Goal: Information Seeking & Learning: Check status

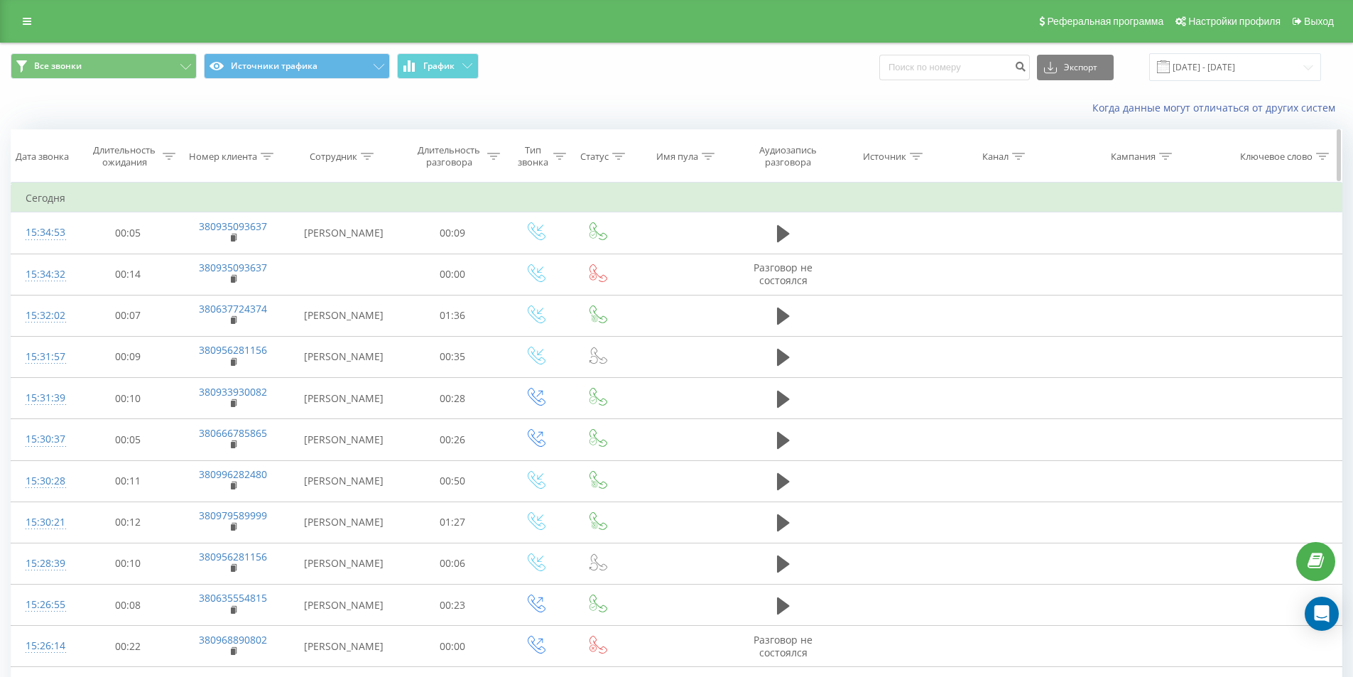
click at [259, 156] on div "Номер клиента" at bounding box center [231, 157] width 84 height 12
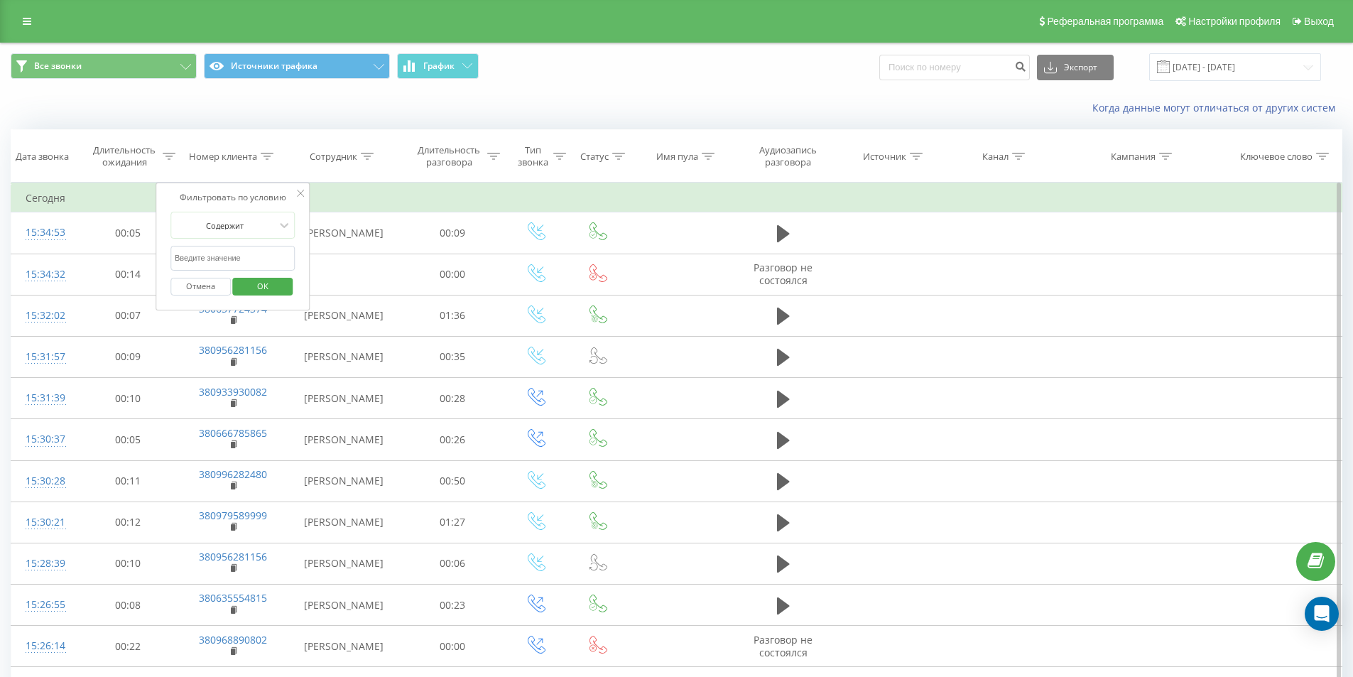
click at [301, 188] on div at bounding box center [300, 194] width 7 height 14
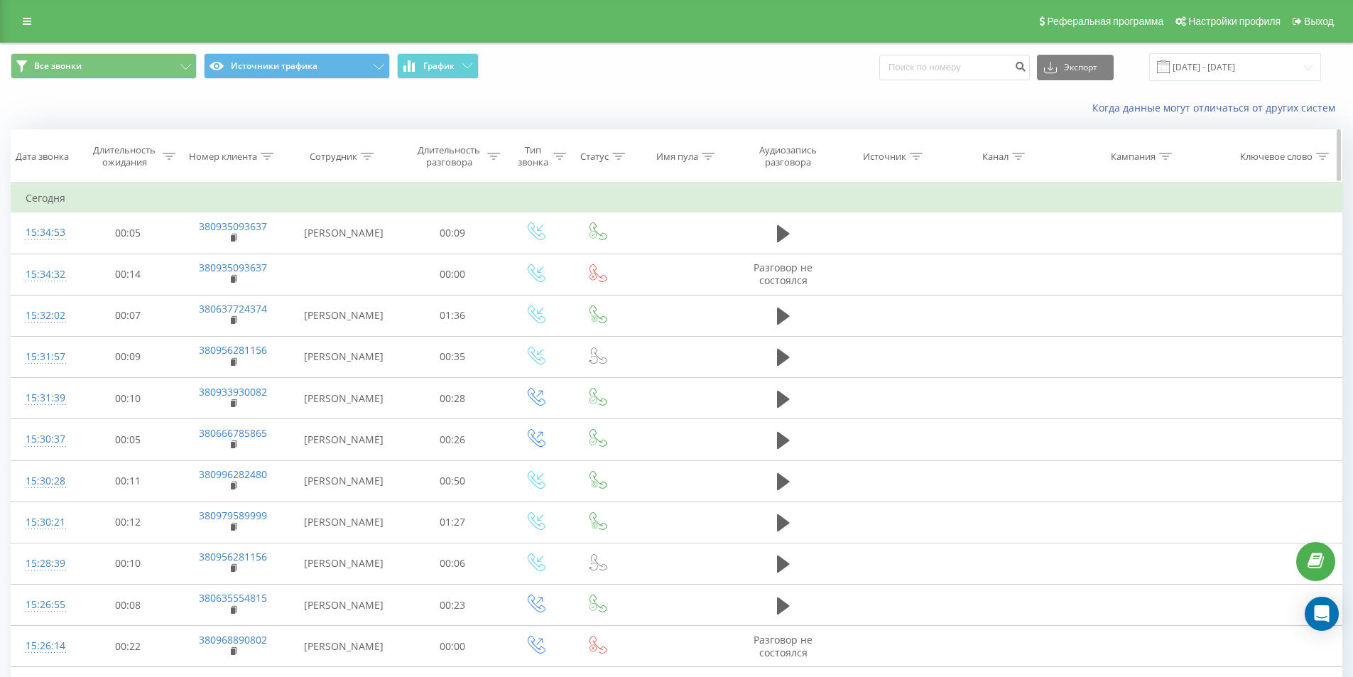
click at [371, 157] on icon at bounding box center [367, 156] width 13 height 7
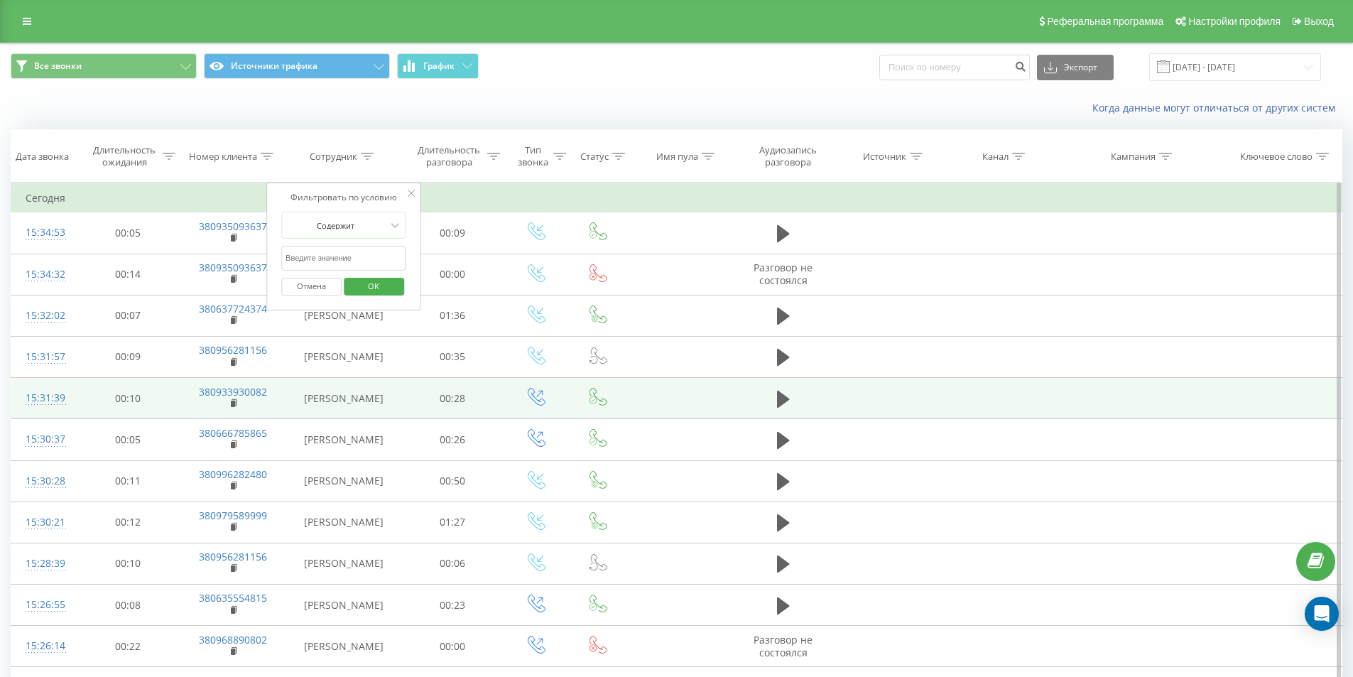
drag, startPoint x: 317, startPoint y: 388, endPoint x: 369, endPoint y: 408, distance: 55.3
click at [369, 408] on td "[PERSON_NAME]" at bounding box center [343, 398] width 115 height 41
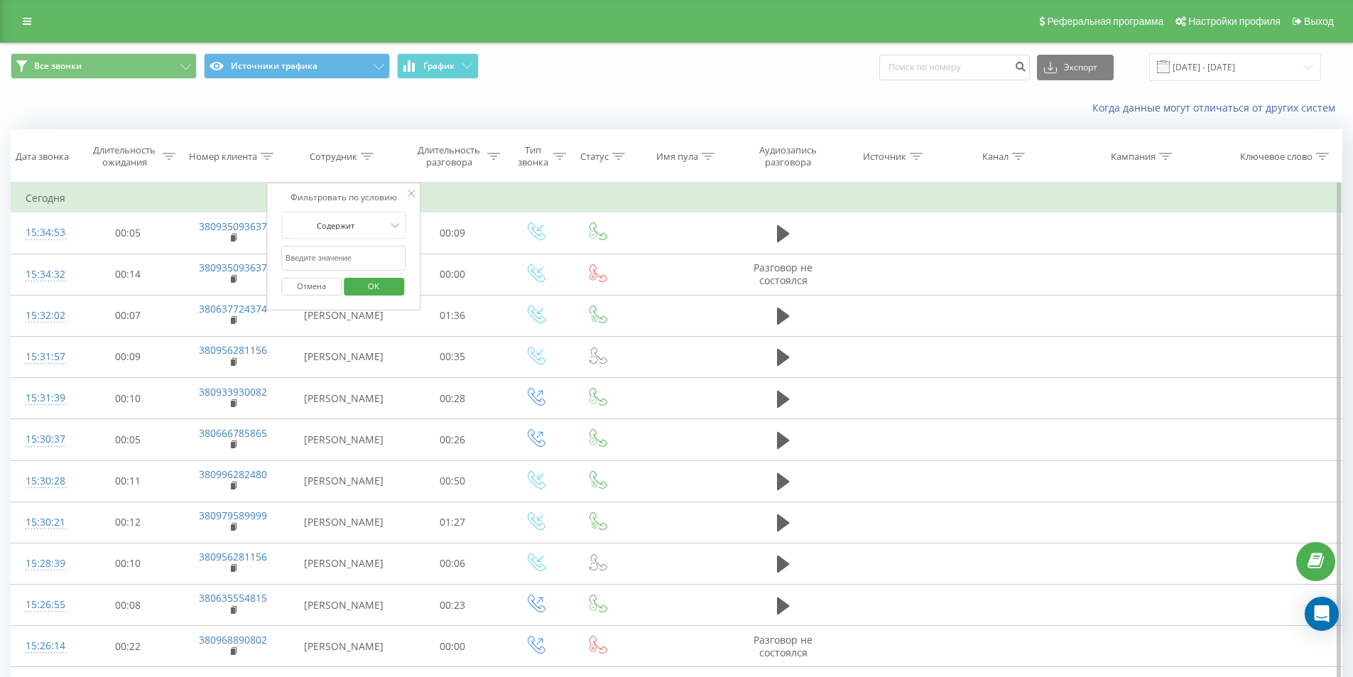
copy td "[PERSON_NAME]"
click at [332, 261] on input "text" at bounding box center [343, 258] width 125 height 25
paste input "[PERSON_NAME]"
type input "[PERSON_NAME]"
click at [373, 281] on span "OK" at bounding box center [374, 286] width 40 height 22
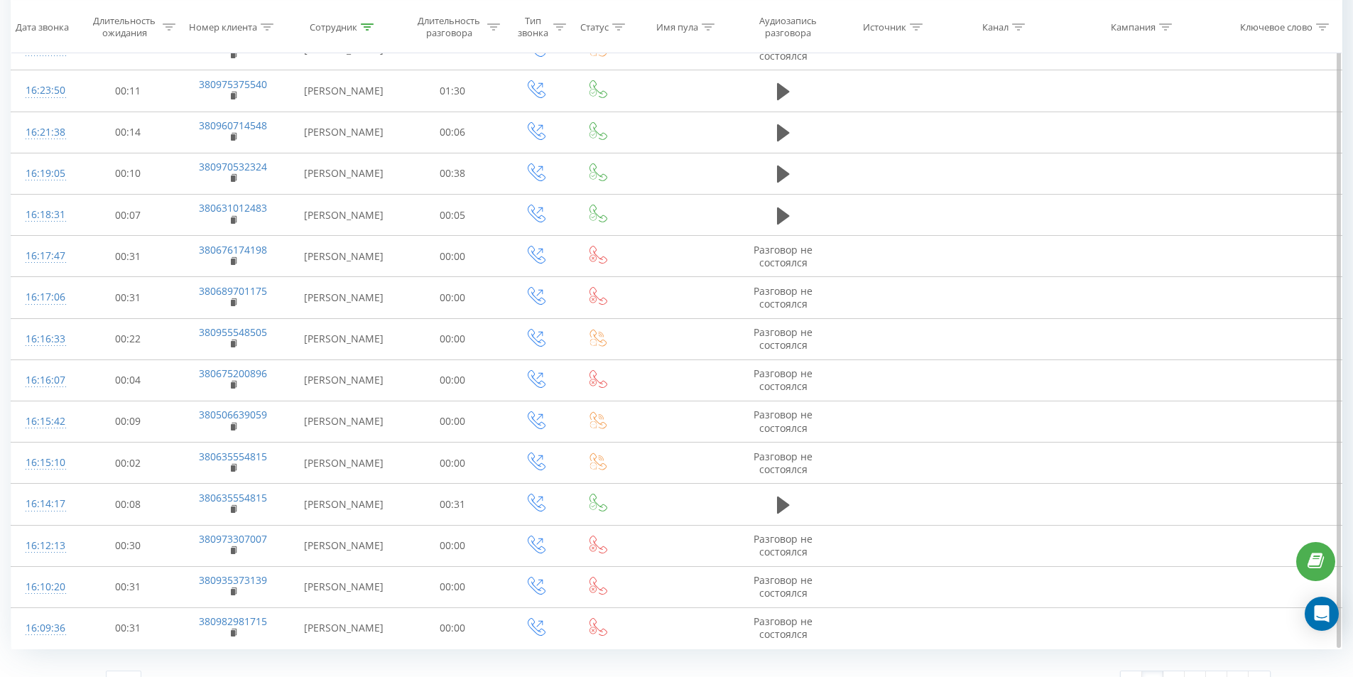
scroll to position [622, 0]
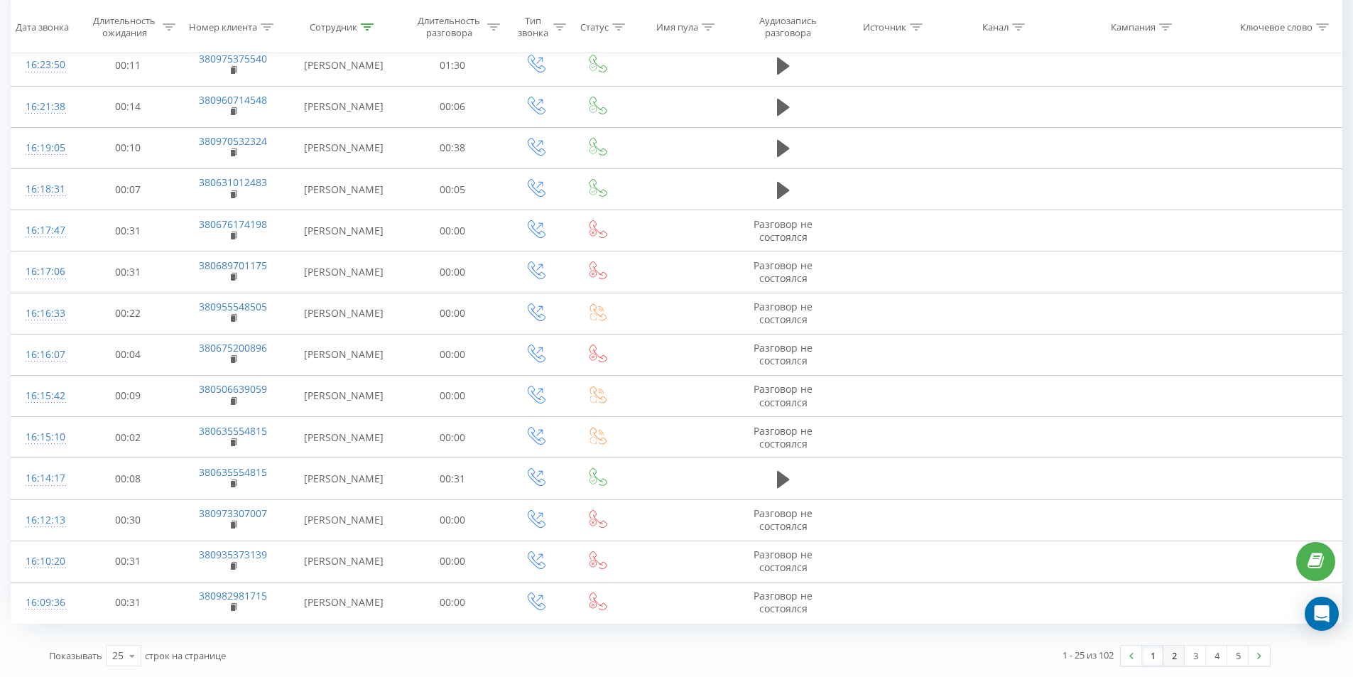
click at [1171, 657] on link "2" at bounding box center [1173, 655] width 21 height 20
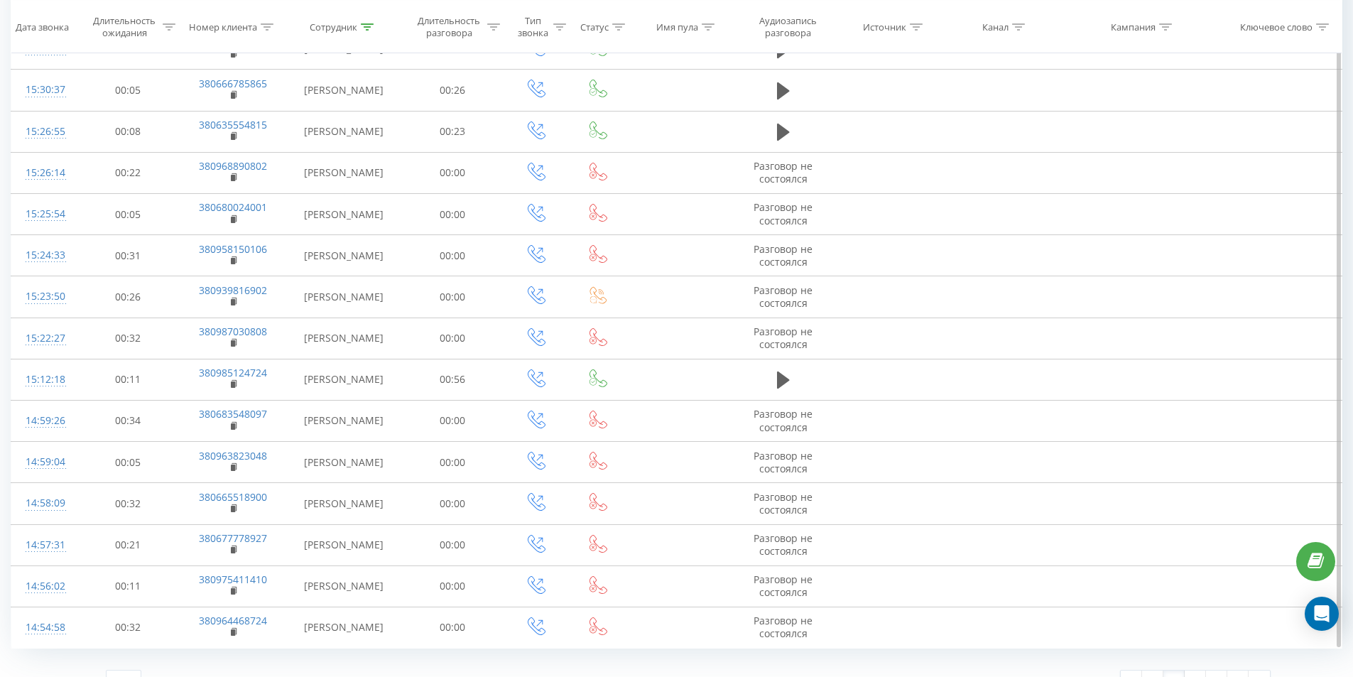
scroll to position [622, 0]
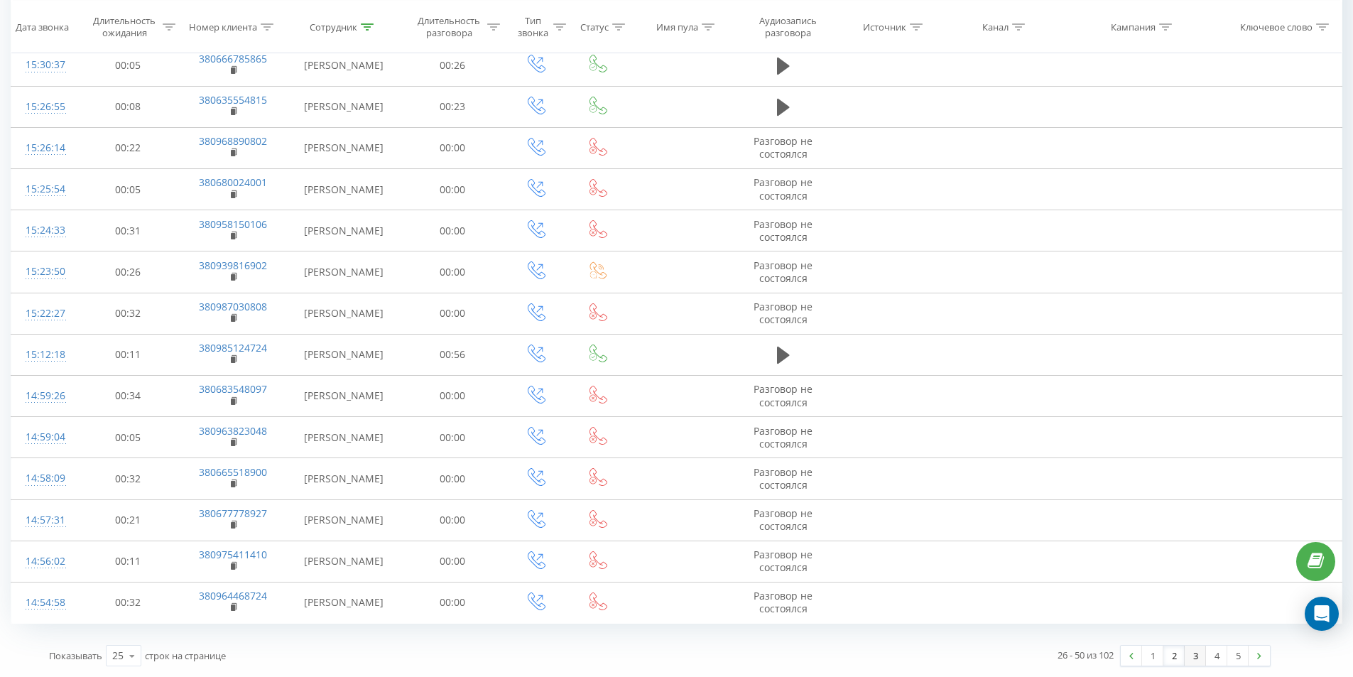
click at [1191, 659] on link "3" at bounding box center [1194, 655] width 21 height 20
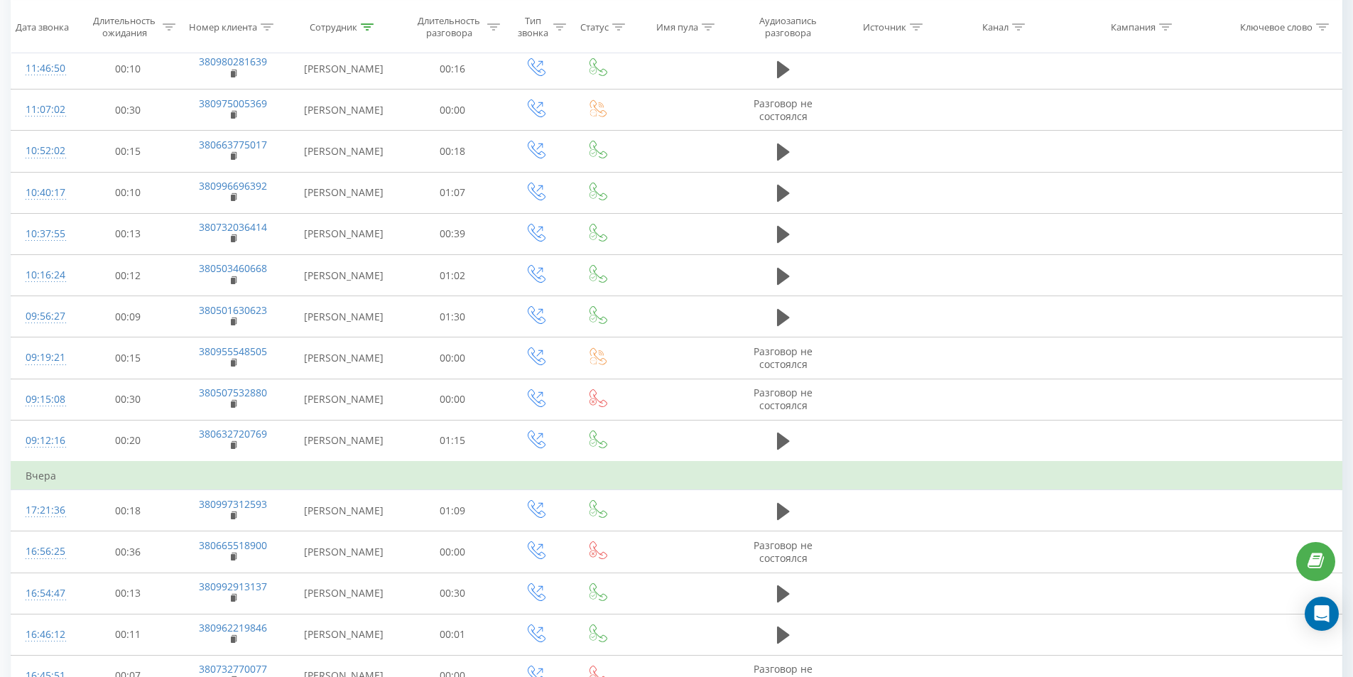
scroll to position [650, 0]
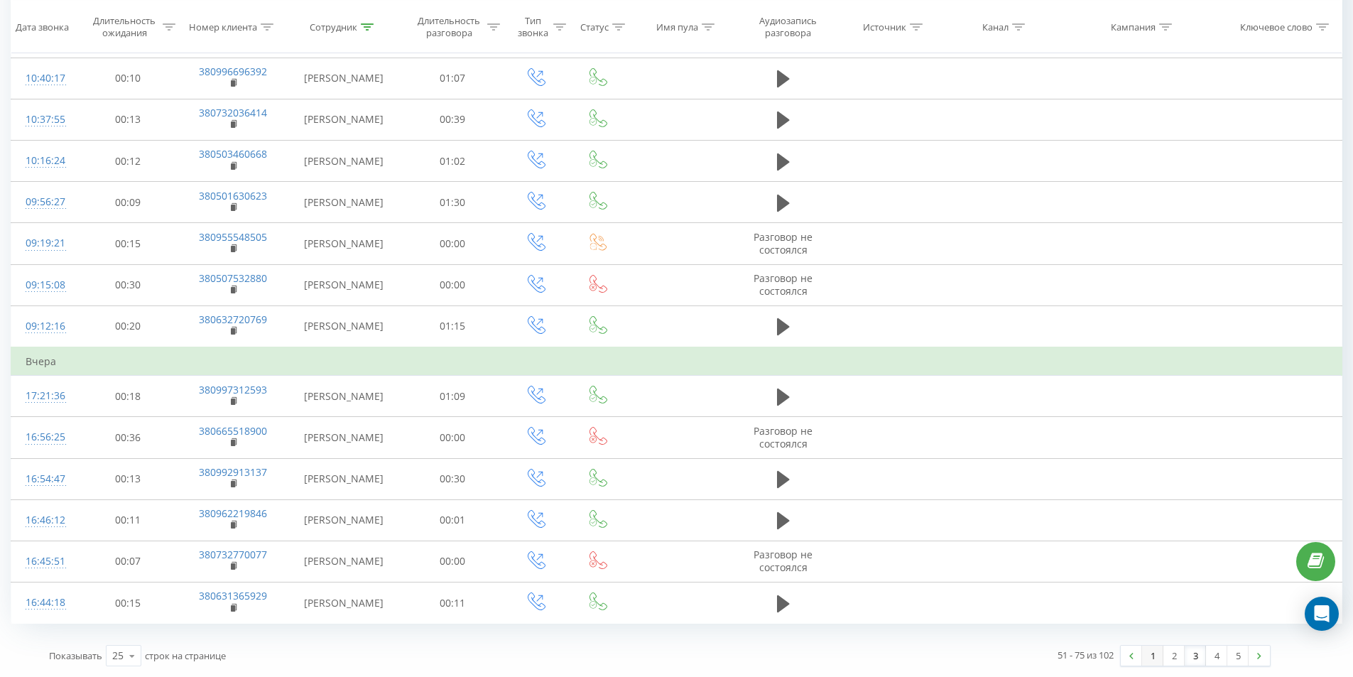
click at [1154, 658] on link "1" at bounding box center [1152, 655] width 21 height 20
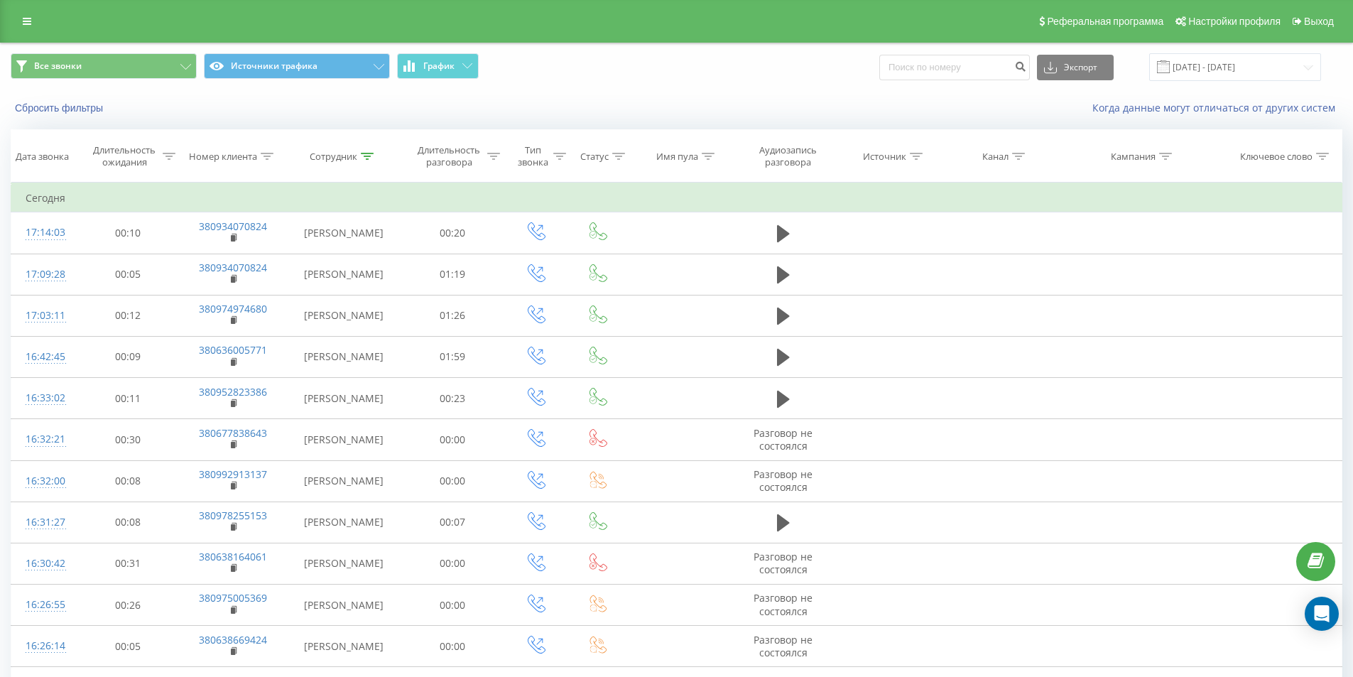
click at [31, 24] on link at bounding box center [27, 21] width 26 height 20
